Goal: Task Accomplishment & Management: Use online tool/utility

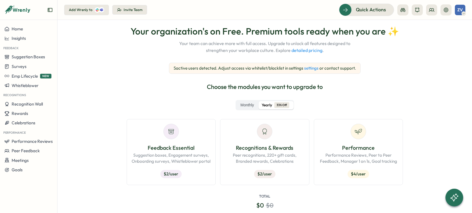
scroll to position [27, 0]
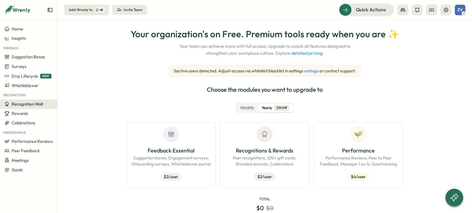
click at [32, 105] on span "Recognition Wall" at bounding box center [27, 104] width 31 height 5
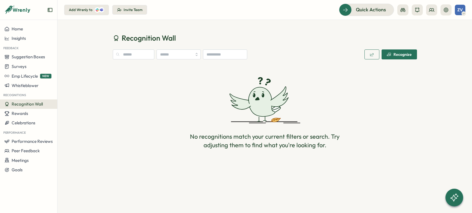
click at [407, 56] on div "Recognize" at bounding box center [399, 54] width 25 height 4
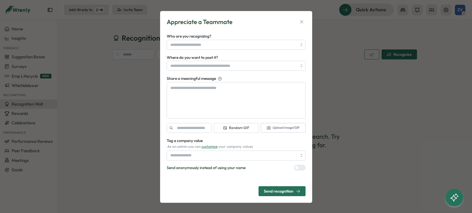
type textarea "*"
click at [300, 20] on icon "button" at bounding box center [301, 21] width 3 height 3
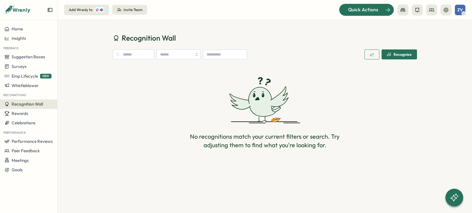
click at [354, 12] on span "Quick Actions" at bounding box center [363, 9] width 30 height 7
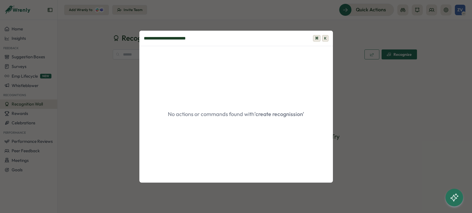
type input "**********"
drag, startPoint x: 206, startPoint y: 38, endPoint x: 121, endPoint y: 41, distance: 85.0
click at [121, 41] on div "**********" at bounding box center [236, 106] width 472 height 213
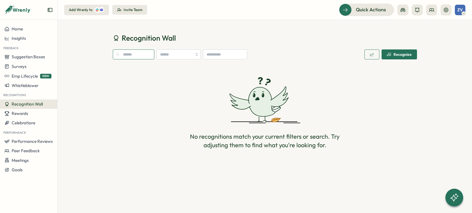
click at [132, 51] on input "text" at bounding box center [134, 55] width 42 height 10
click at [32, 154] on span "Peer Feedback" at bounding box center [26, 150] width 28 height 5
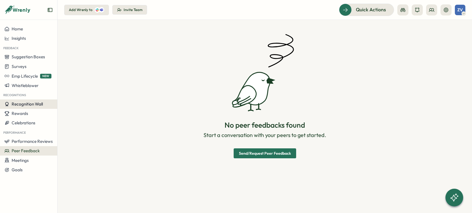
click at [39, 107] on button "Recognition Wall" at bounding box center [28, 104] width 57 height 9
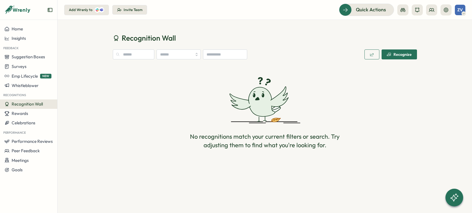
click at [465, 8] on div "ZV" at bounding box center [460, 10] width 11 height 11
click at [336, 89] on div "No recognitions match your current filters or search. Try adjusting them to fin…" at bounding box center [265, 113] width 304 height 94
click at [355, 10] on span "Quick Actions" at bounding box center [363, 9] width 30 height 7
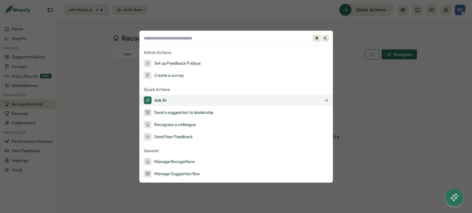
click at [210, 103] on button "Ask AI" at bounding box center [236, 100] width 194 height 11
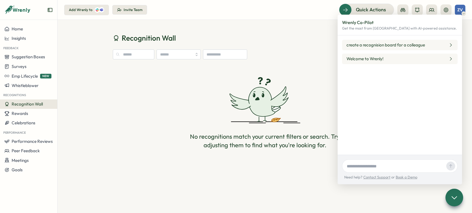
click at [359, 165] on input "text" at bounding box center [395, 166] width 100 height 8
type input "**********"
click at [418, 46] on p "create a recognision board for a colleague" at bounding box center [386, 45] width 79 height 6
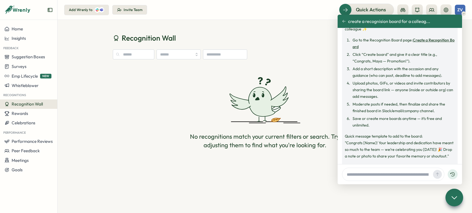
scroll to position [20, 0]
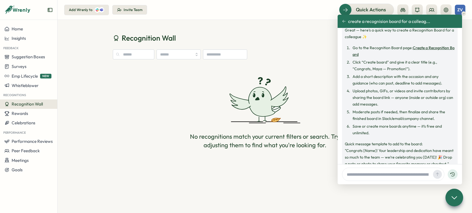
click at [427, 48] on link "Create a Recognition Board" at bounding box center [404, 51] width 102 height 12
